Goal: Task Accomplishment & Management: Use online tool/utility

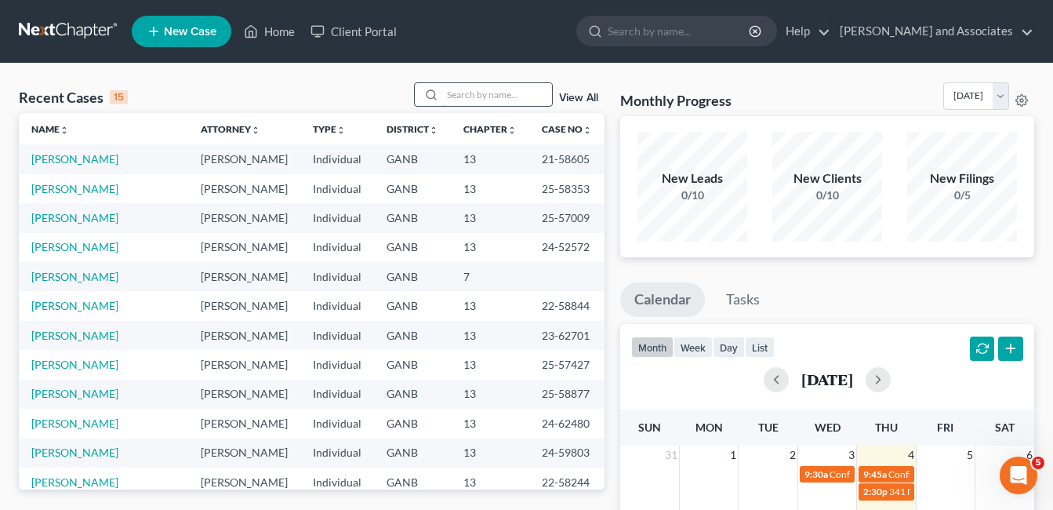
click at [452, 95] on input "search" at bounding box center [497, 94] width 110 height 23
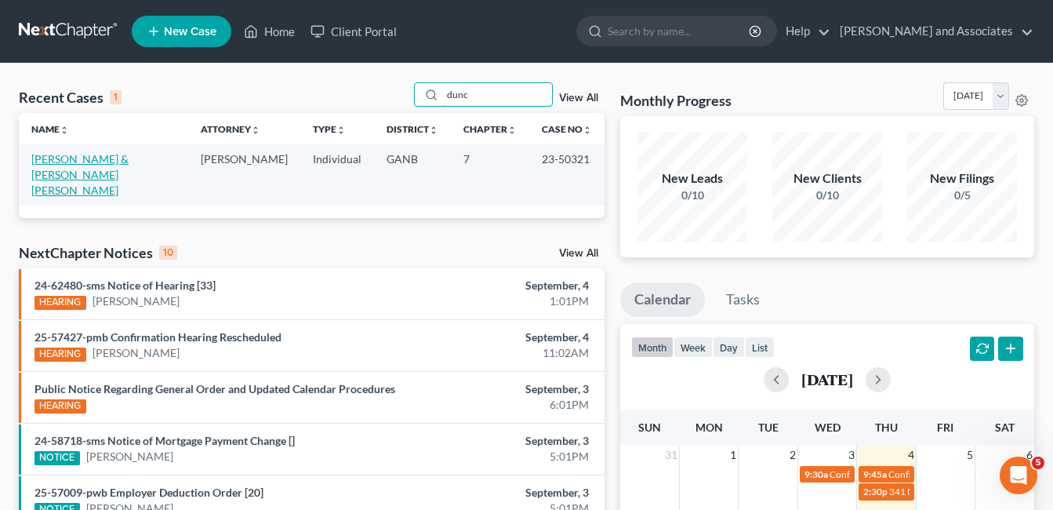
type input "dunc"
click at [59, 164] on link "[PERSON_NAME] & [PERSON_NAME] [PERSON_NAME]" at bounding box center [79, 174] width 97 height 45
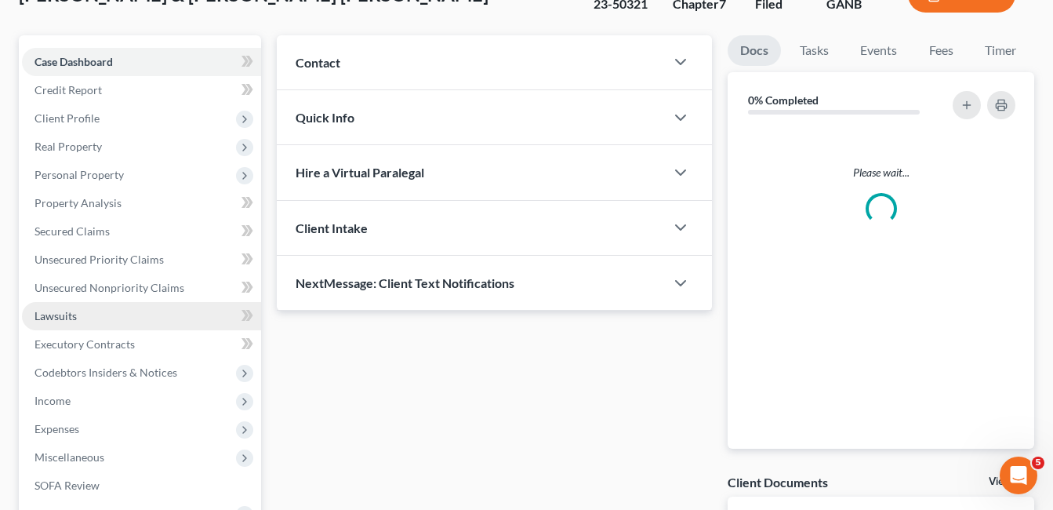
scroll to position [157, 0]
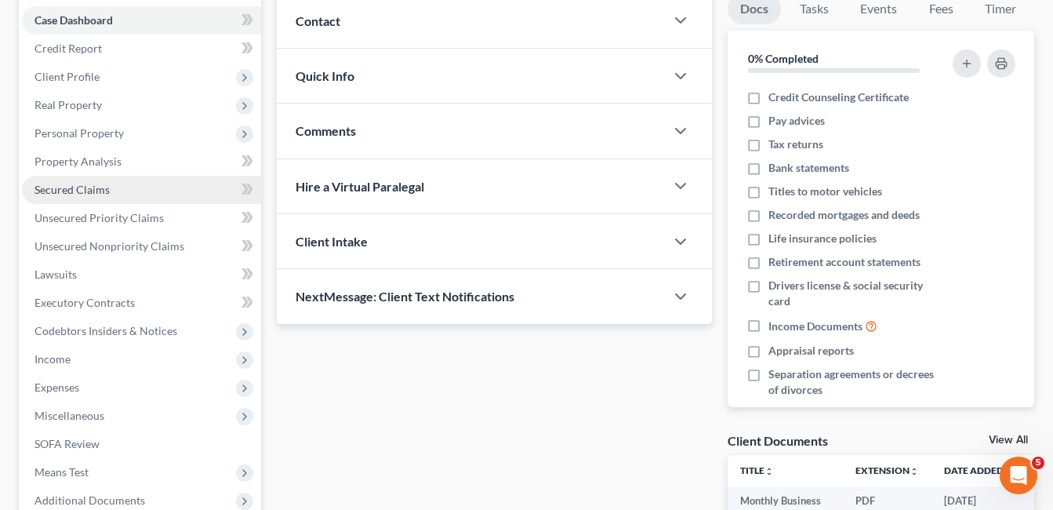
click at [44, 187] on span "Secured Claims" at bounding box center [72, 189] width 75 height 13
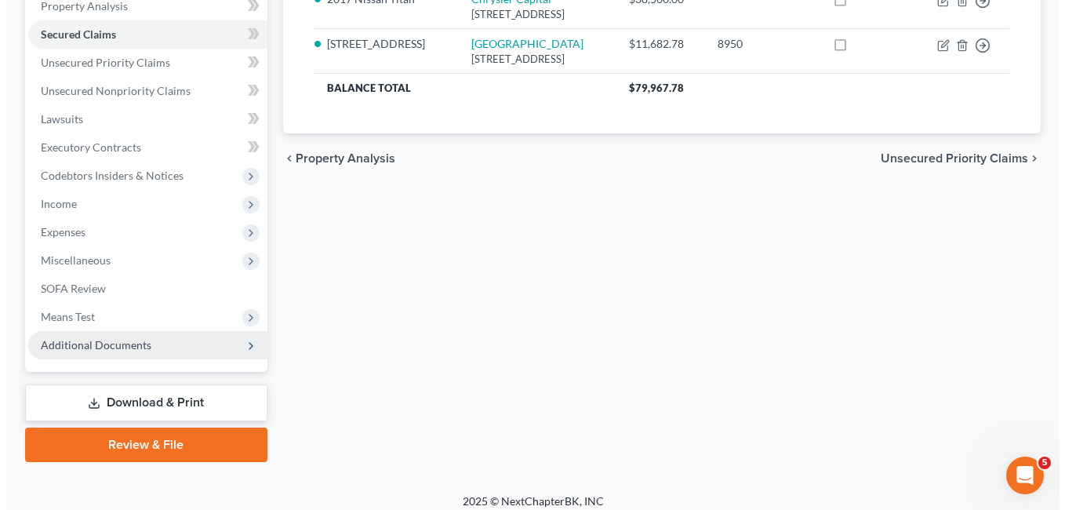
scroll to position [314, 0]
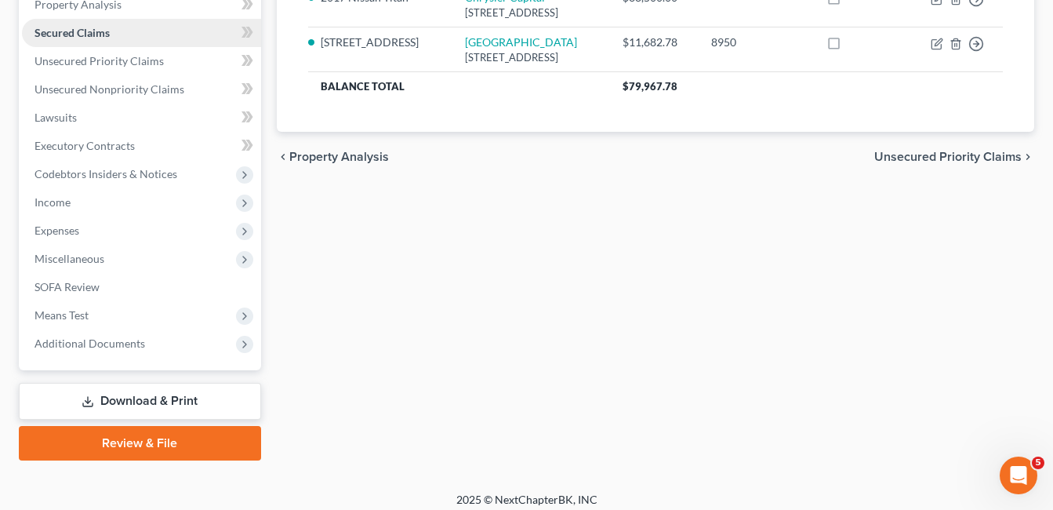
click at [98, 28] on span "Secured Claims" at bounding box center [72, 32] width 75 height 13
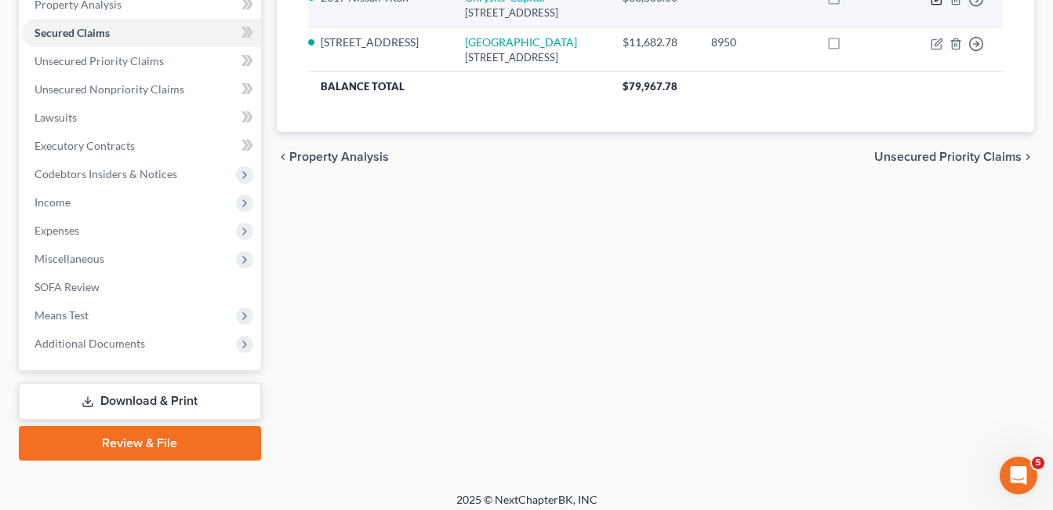
select select "45"
select select "0"
select select "2"
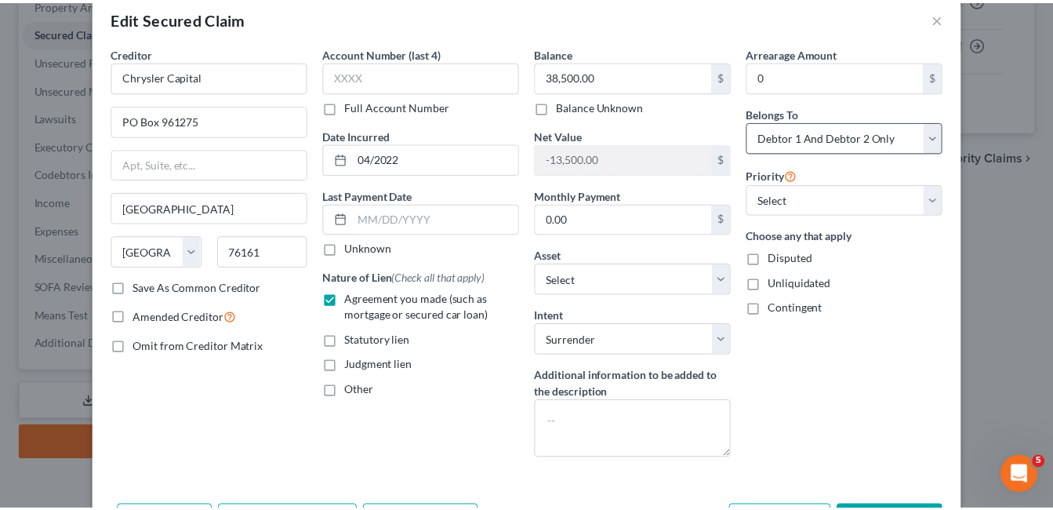
scroll to position [0, 0]
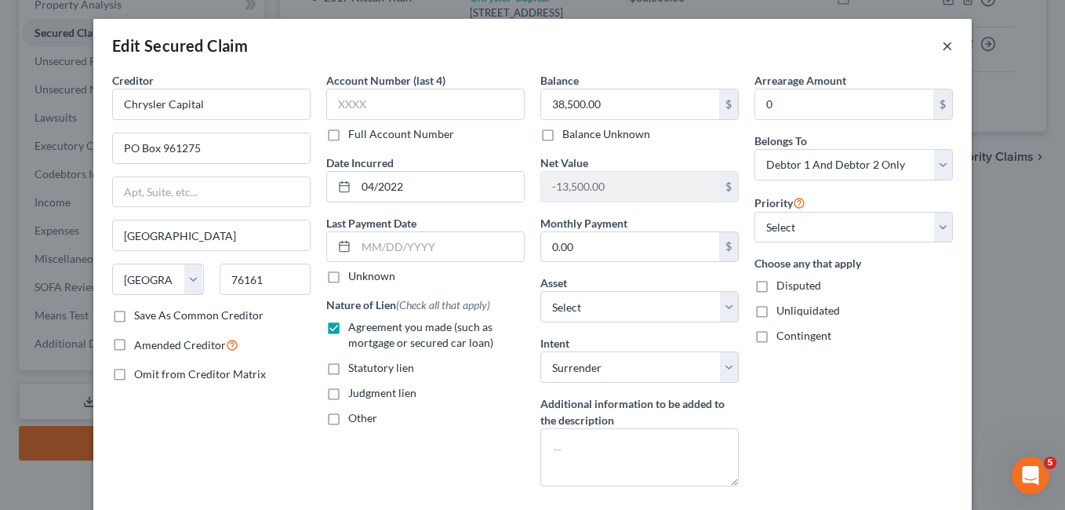
click at [942, 41] on button "×" at bounding box center [947, 45] width 11 height 19
